Goal: Navigation & Orientation: Find specific page/section

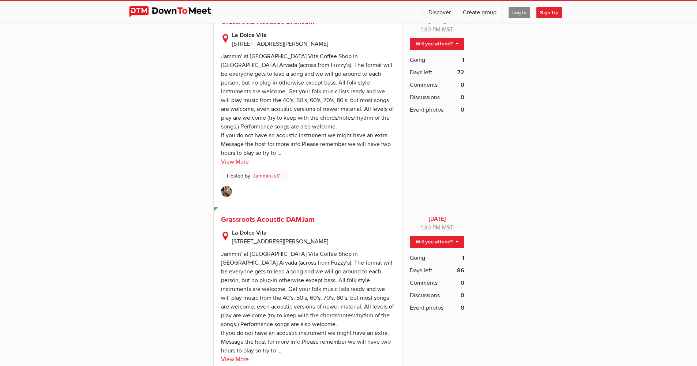
scroll to position [1527, 0]
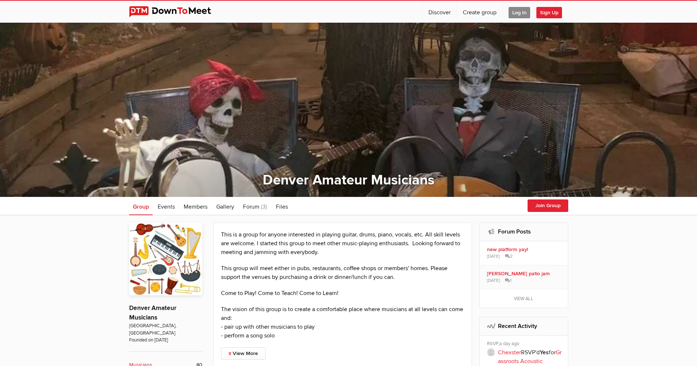
click at [179, 10] on img at bounding box center [175, 11] width 93 height 11
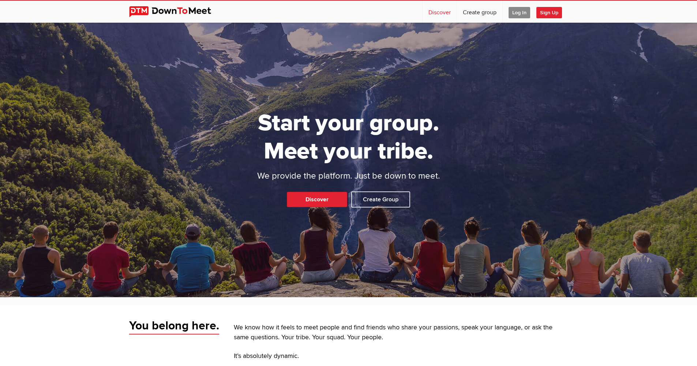
click at [439, 14] on link "Discover" at bounding box center [440, 12] width 34 height 22
select select "null"
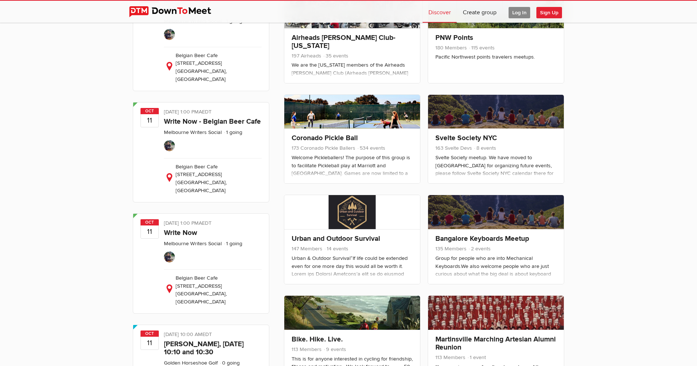
scroll to position [82, 0]
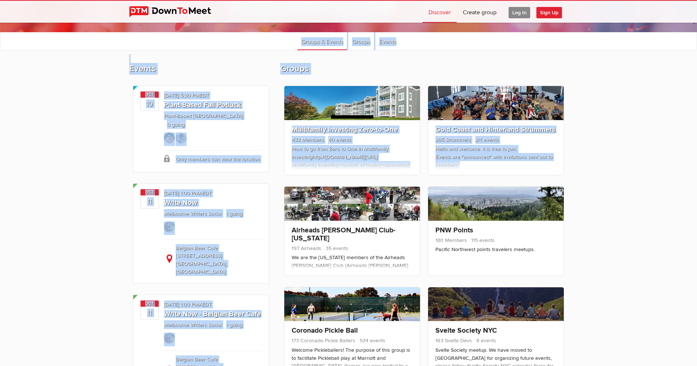
drag, startPoint x: 693, startPoint y: 103, endPoint x: 691, endPoint y: 126, distance: 23.9
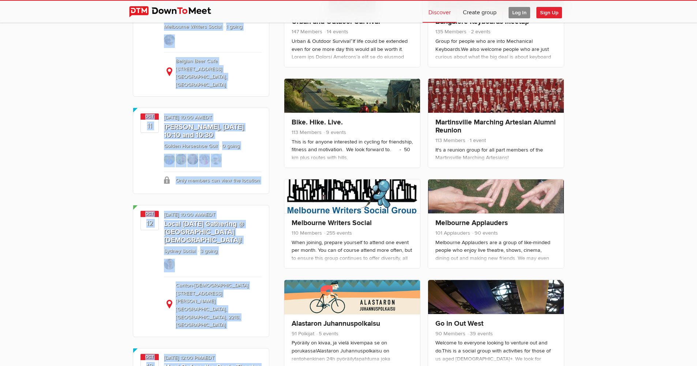
scroll to position [0, 0]
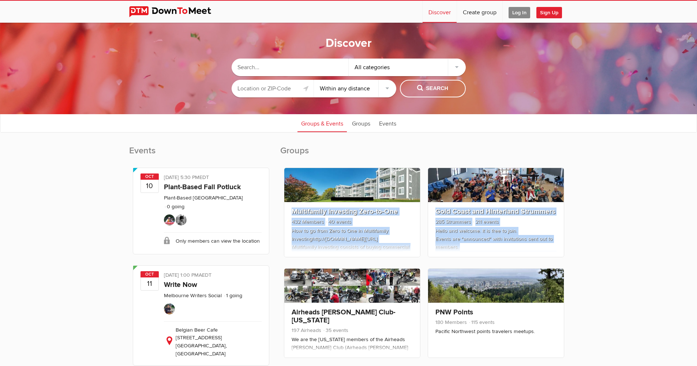
click at [458, 64] on div "All categories" at bounding box center [407, 68] width 117 height 18
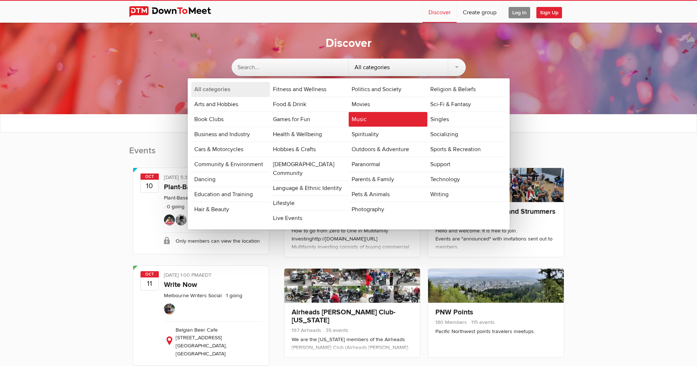
click at [357, 120] on link "Music" at bounding box center [388, 119] width 79 height 15
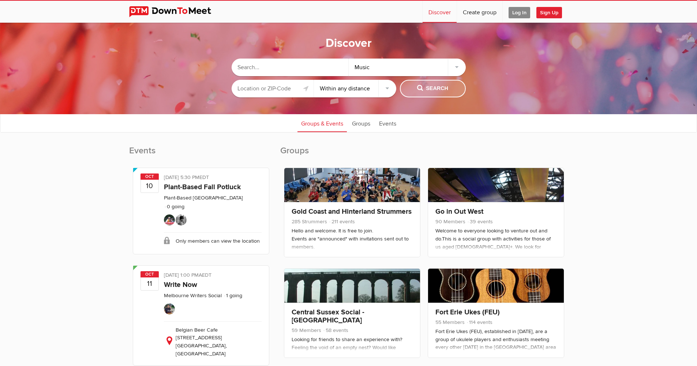
drag, startPoint x: 444, startPoint y: 86, endPoint x: 449, endPoint y: 90, distance: 6.2
click at [445, 86] on span "Search" at bounding box center [432, 89] width 31 height 8
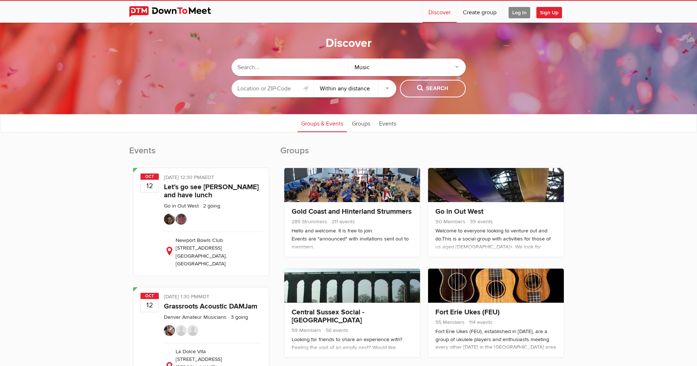
click at [260, 88] on input "text" at bounding box center [273, 89] width 82 height 18
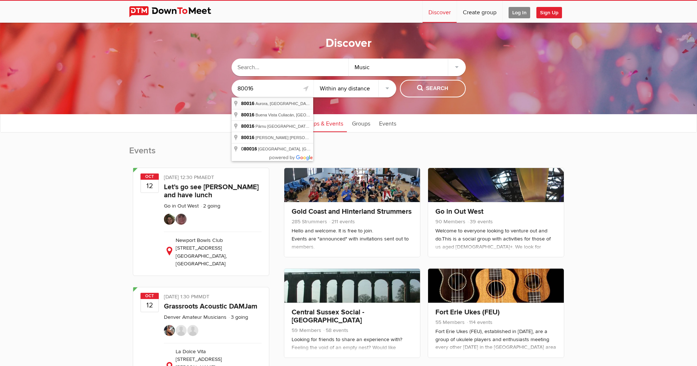
type input "Aurora, CO 80016, USA"
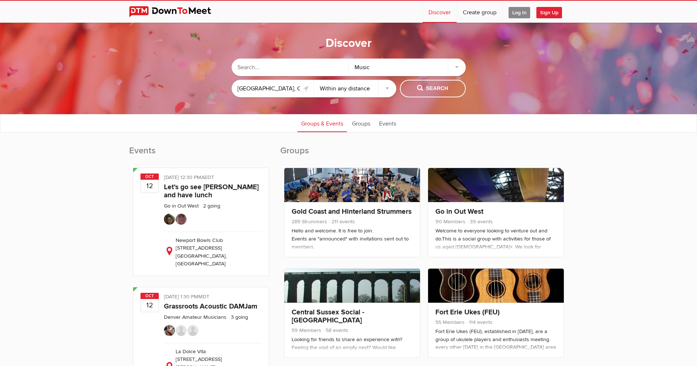
select select "25"
click at [429, 84] on button "Search" at bounding box center [433, 89] width 66 height 18
